Goal: Task Accomplishment & Management: Manage account settings

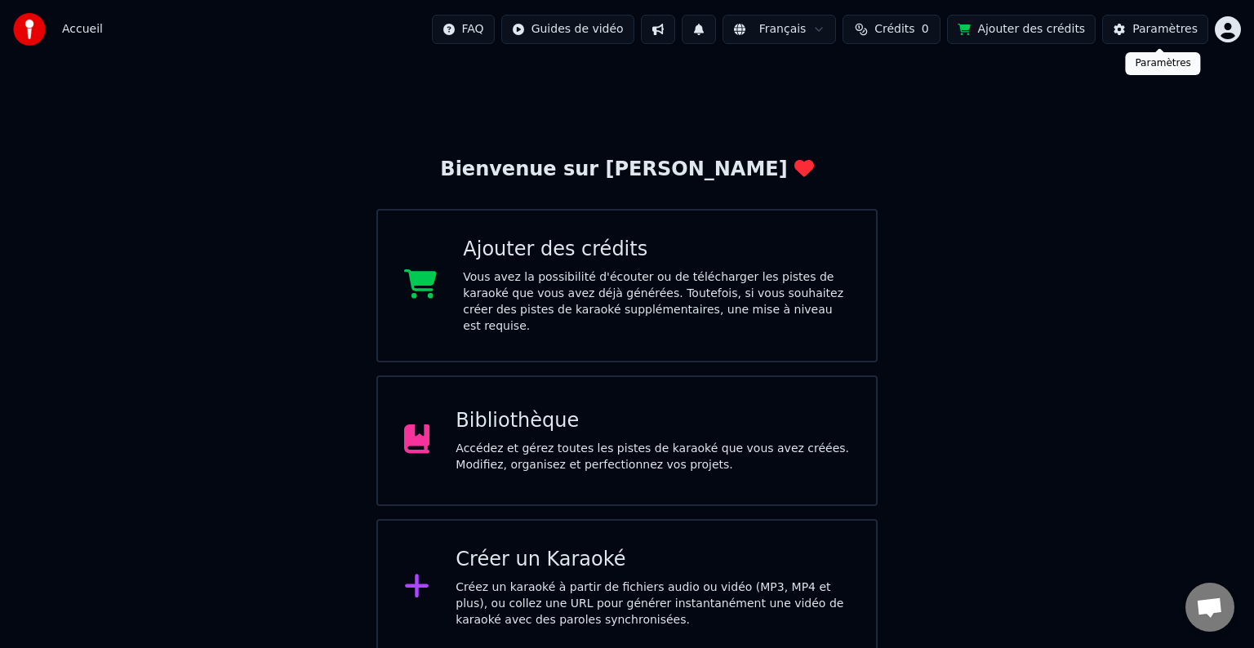
click at [1160, 33] on div "Paramètres" at bounding box center [1164, 29] width 65 height 16
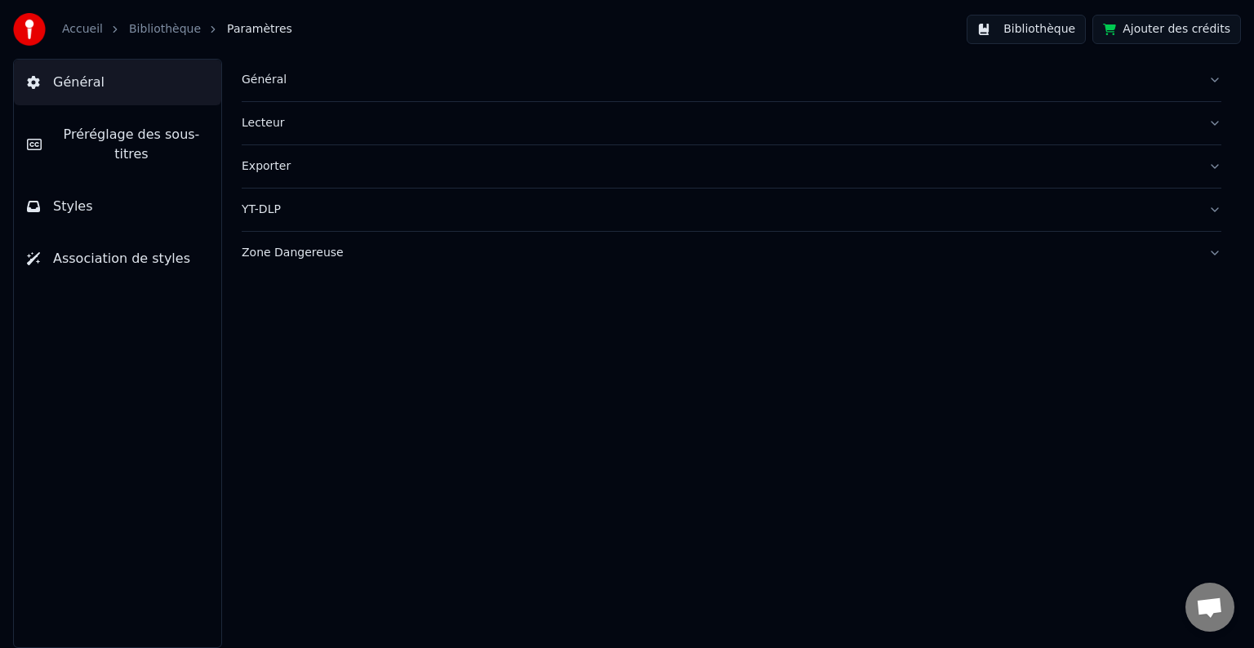
click at [1029, 29] on button "Bibliothèque" at bounding box center [1026, 29] width 119 height 29
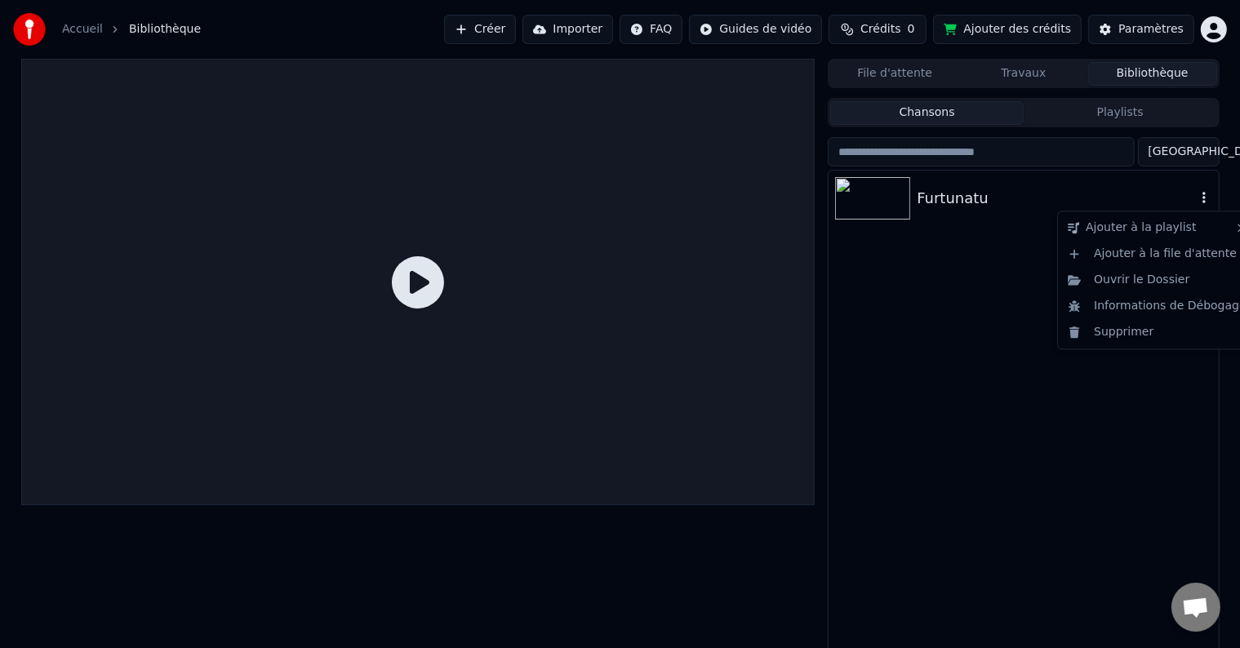
click at [1205, 198] on icon "button" at bounding box center [1203, 197] width 3 height 11
click at [1122, 336] on div "Supprimer" at bounding box center [1157, 332] width 192 height 26
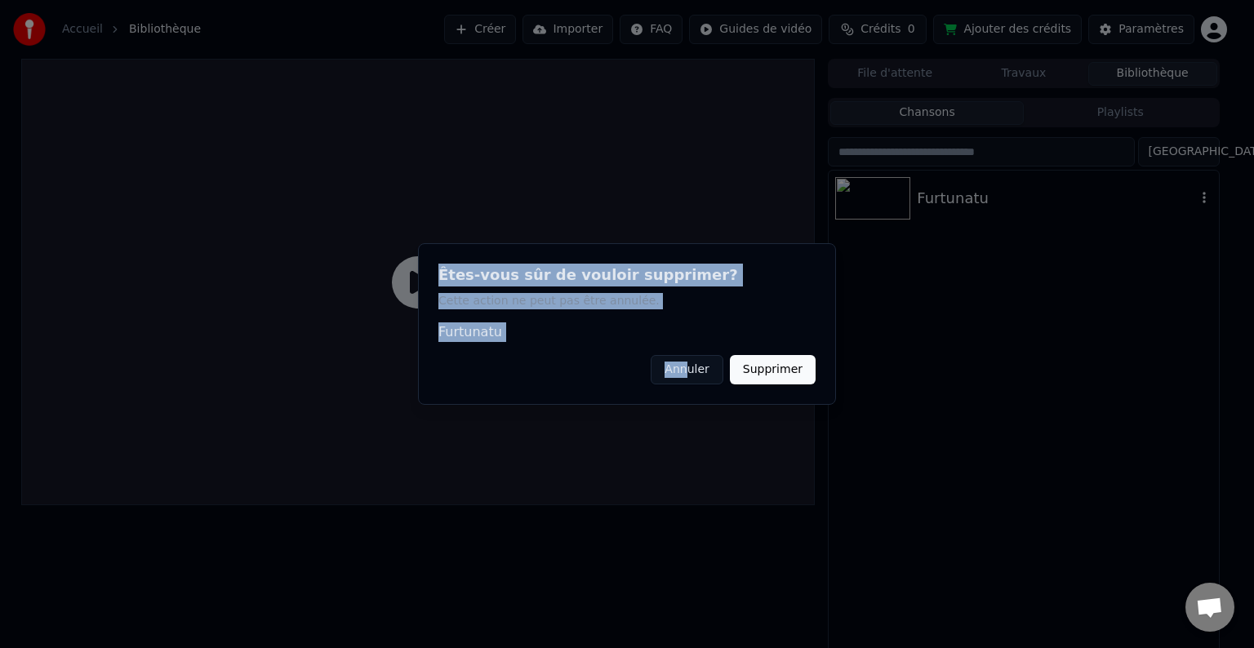
drag, startPoint x: 1122, startPoint y: 336, endPoint x: 689, endPoint y: 381, distance: 435.0
click at [689, 381] on body "Accueil Bibliothèque Créer Importer FAQ Guides de vidéo Crédits 0 Ajouter des c…" at bounding box center [620, 324] width 1240 height 648
click at [761, 377] on button "Supprimer" at bounding box center [773, 369] width 86 height 29
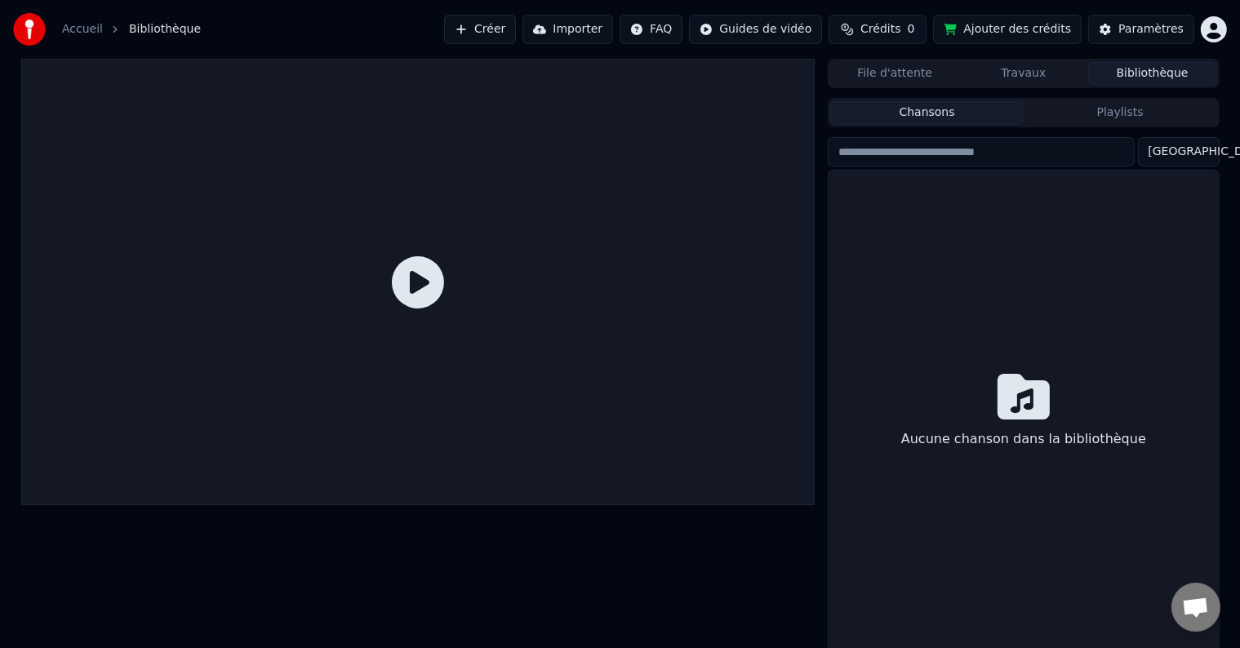
click at [516, 29] on button "Créer" at bounding box center [480, 29] width 72 height 29
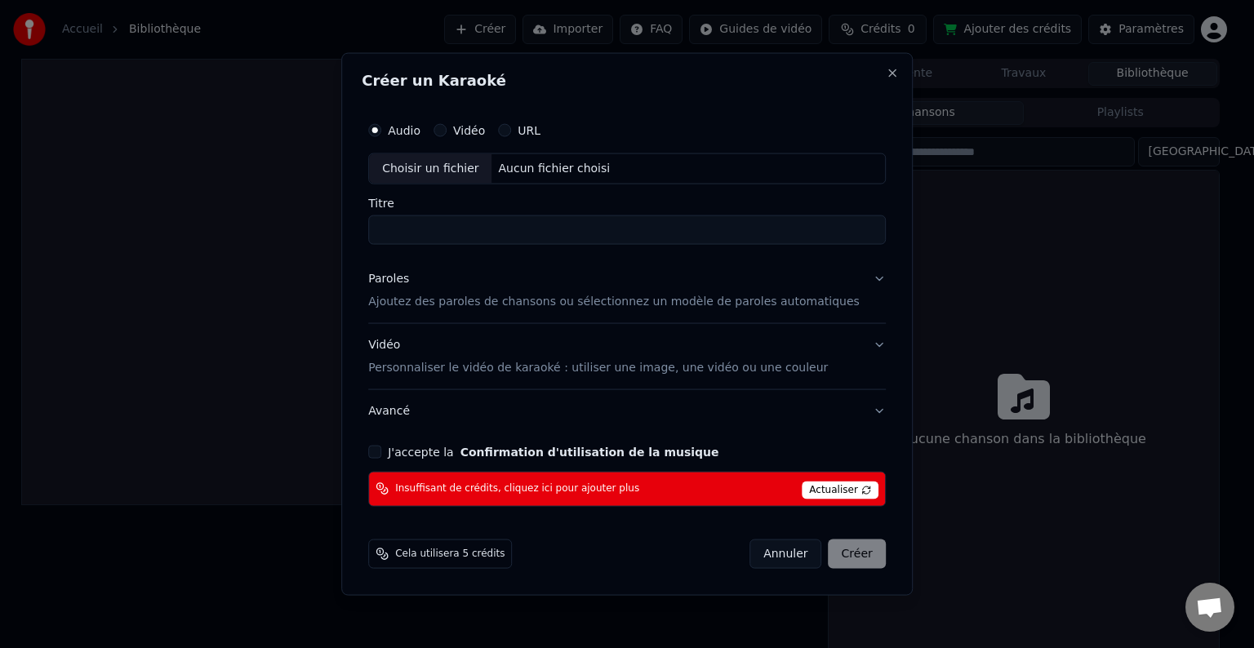
click at [456, 552] on span "Cela utilisera 5 crédits" at bounding box center [449, 553] width 109 height 13
click at [388, 556] on icon at bounding box center [384, 556] width 7 height 7
